Goal: Find contact information: Find contact information

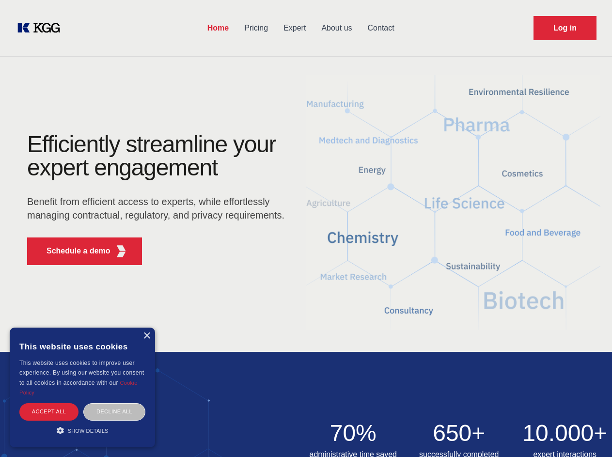
click at [306, 228] on div "Efficiently streamline your expert engagement Benefit from efficient access to …" at bounding box center [159, 203] width 295 height 140
click at [73, 251] on p "Schedule a demo" at bounding box center [79, 251] width 64 height 12
click at [146, 336] on div "× This website uses cookies This website uses cookies to improve user experienc…" at bounding box center [82, 388] width 145 height 120
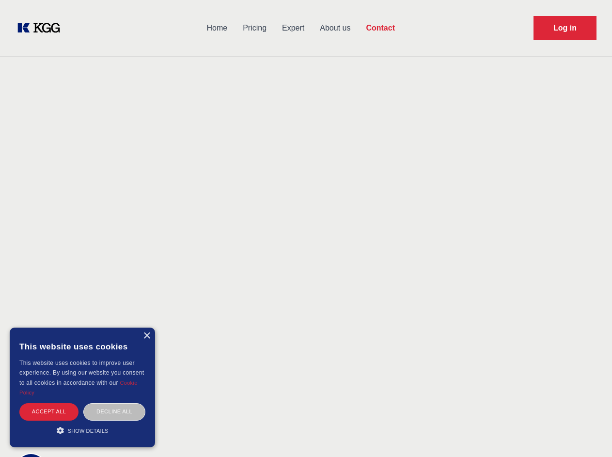
click at [49, 412] on div "Accept all" at bounding box center [48, 411] width 59 height 17
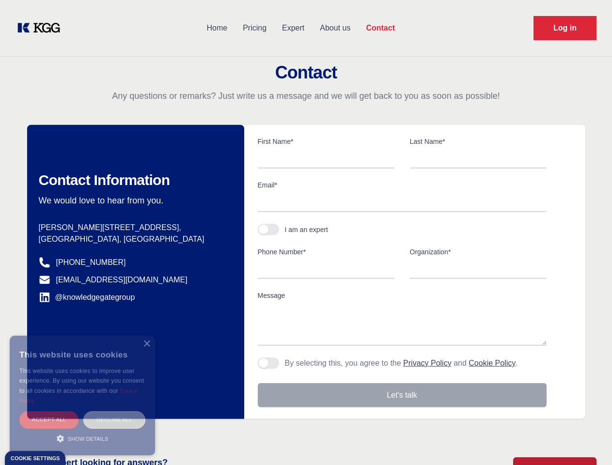
click at [114, 412] on div "Decline all" at bounding box center [114, 420] width 62 height 17
click at [82, 430] on main "Contact Any questions or remarks? Just write us a message and we will get back …" at bounding box center [306, 252] width 612 height 505
